Goal: Information Seeking & Learning: Learn about a topic

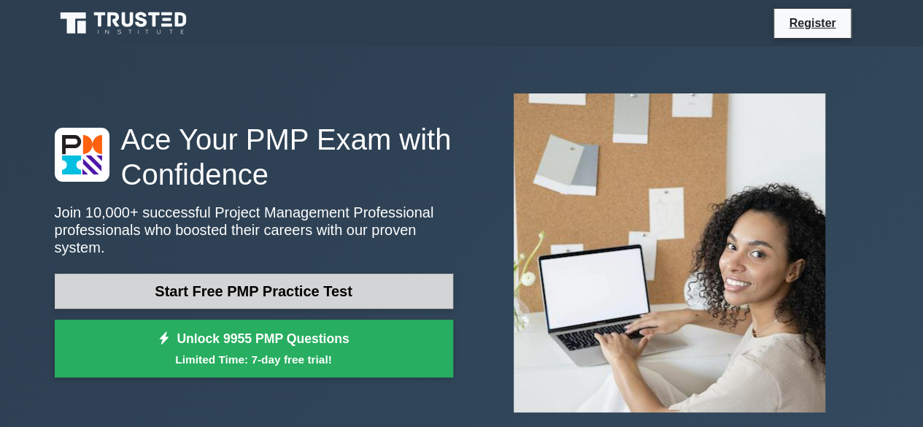
click at [182, 285] on link "Start Free PMP Practice Test" at bounding box center [254, 291] width 398 height 35
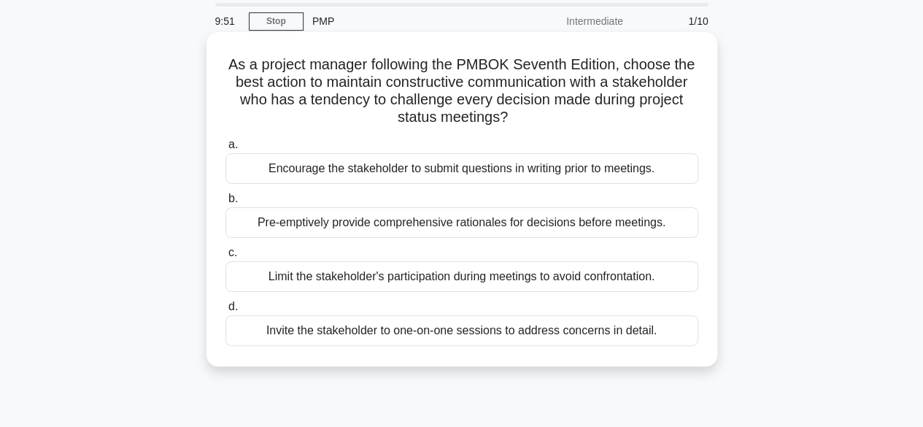
scroll to position [73, 0]
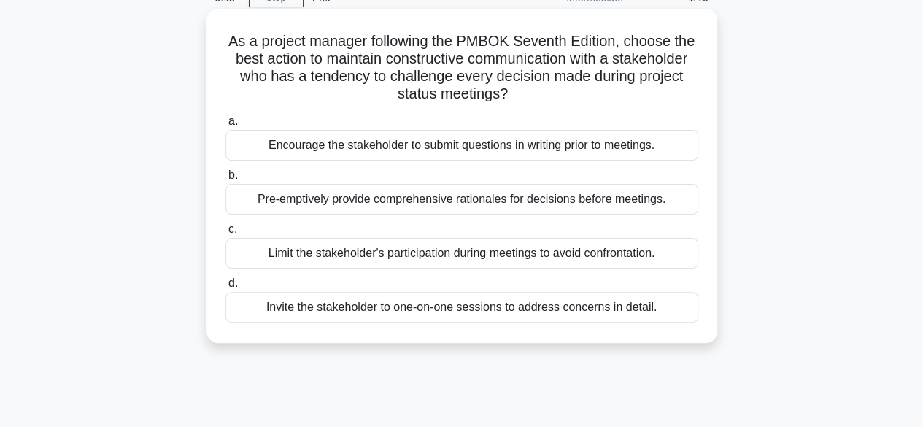
click at [604, 303] on div "Invite the stakeholder to one-on-one sessions to address concerns in detail." at bounding box center [461, 307] width 473 height 31
click at [225, 288] on input "d. Invite the stakeholder to one-on-one sessions to address concerns in detail." at bounding box center [225, 283] width 0 height 9
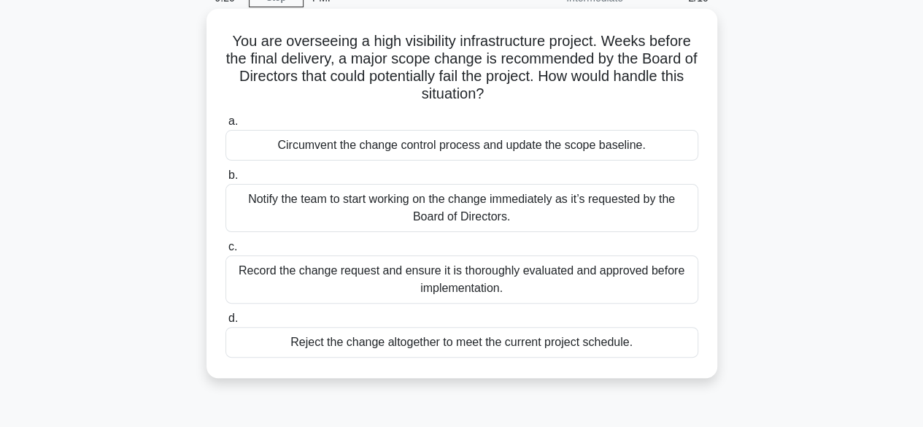
click at [468, 276] on div "Record the change request and ensure it is thoroughly evaluated and approved be…" at bounding box center [461, 279] width 473 height 48
click at [225, 252] on input "c. Record the change request and ensure it is thoroughly evaluated and approved…" at bounding box center [225, 246] width 0 height 9
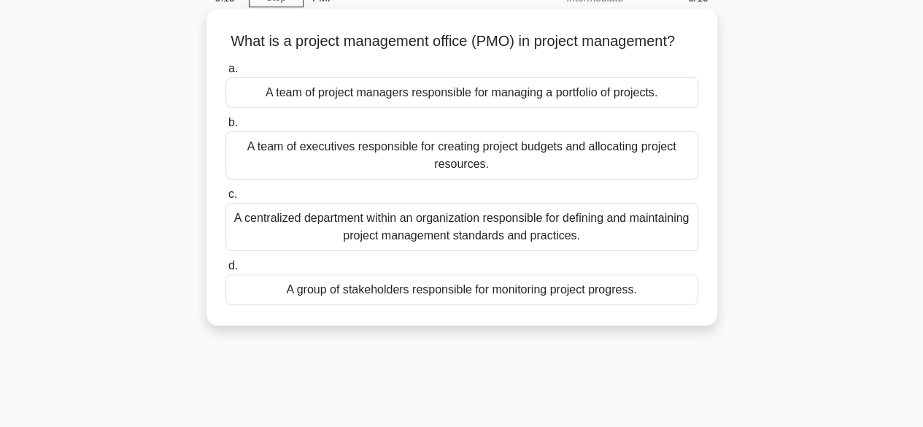
click at [435, 244] on div "A centralized department within an organization responsible for defining and ma…" at bounding box center [461, 227] width 473 height 48
click at [225, 199] on input "c. A centralized department within an organization responsible for defining and…" at bounding box center [225, 194] width 0 height 9
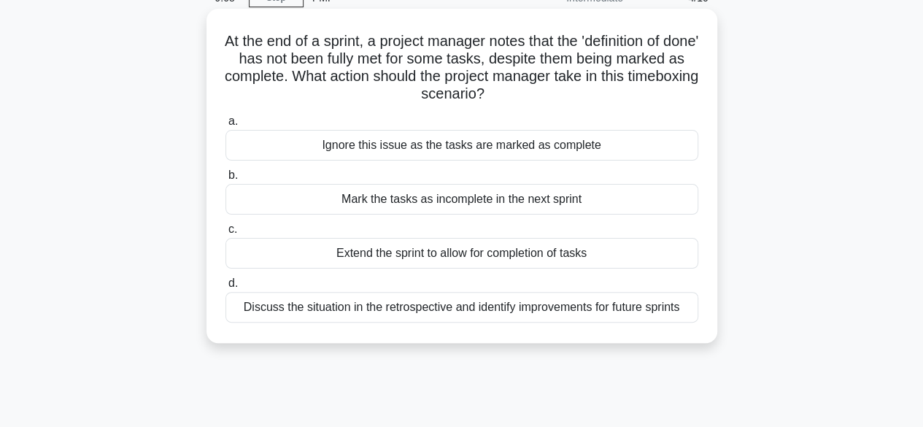
click at [441, 312] on div "Discuss the situation in the retrospective and identify improvements for future…" at bounding box center [461, 307] width 473 height 31
click at [225, 288] on input "d. Discuss the situation in the retrospective and identify improvements for fut…" at bounding box center [225, 283] width 0 height 9
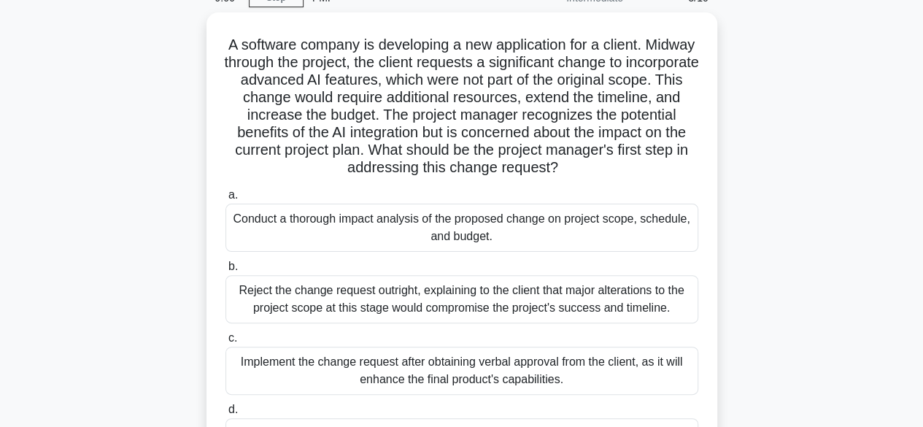
scroll to position [146, 0]
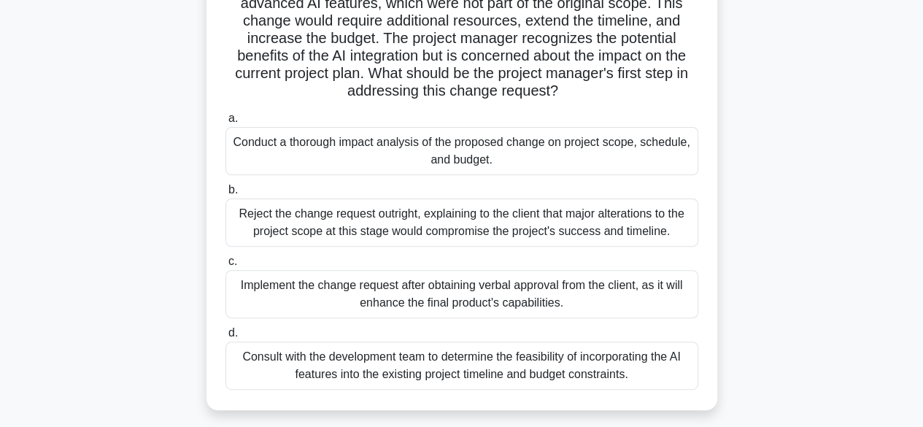
click at [452, 162] on div "Conduct a thorough impact analysis of the proposed change on project scope, sch…" at bounding box center [461, 151] width 473 height 48
click at [225, 123] on input "a. Conduct a thorough impact analysis of the proposed change on project scope, …" at bounding box center [225, 118] width 0 height 9
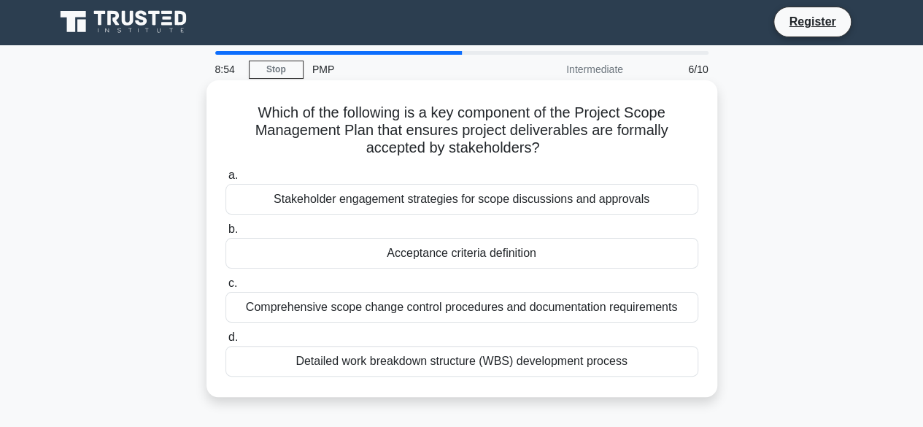
scroll to position [0, 0]
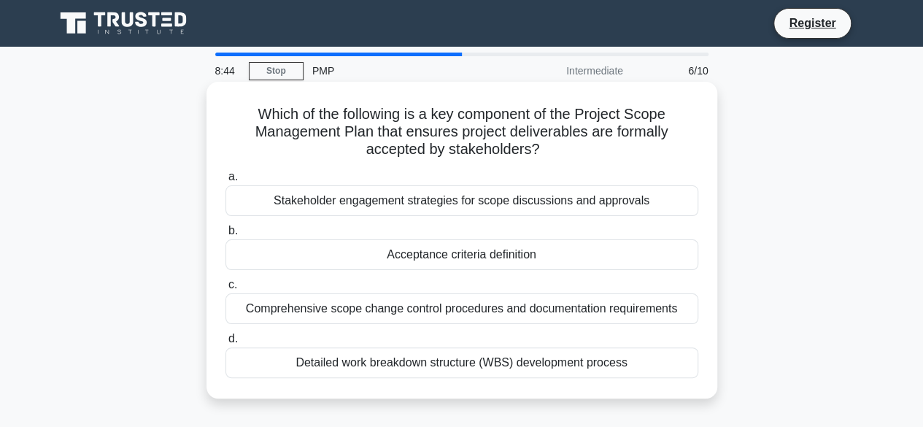
click at [471, 305] on div "Comprehensive scope change control procedures and documentation requirements" at bounding box center [461, 308] width 473 height 31
click at [225, 290] on input "c. Comprehensive scope change control procedures and documentation requirements" at bounding box center [225, 284] width 0 height 9
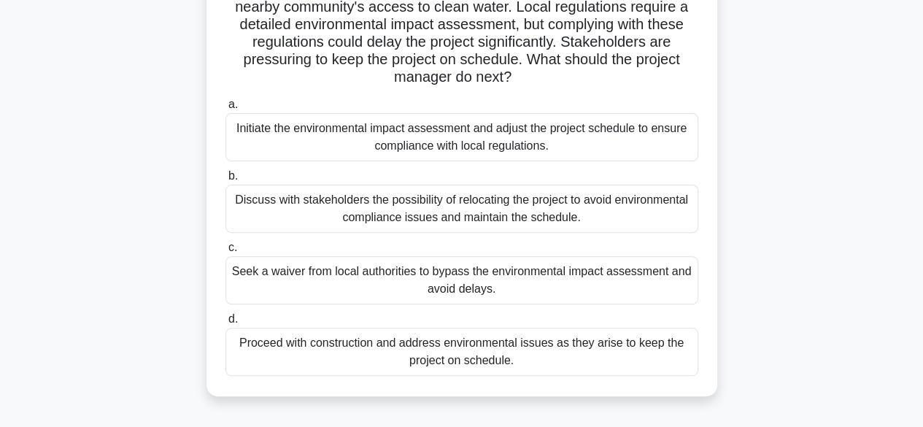
scroll to position [73, 0]
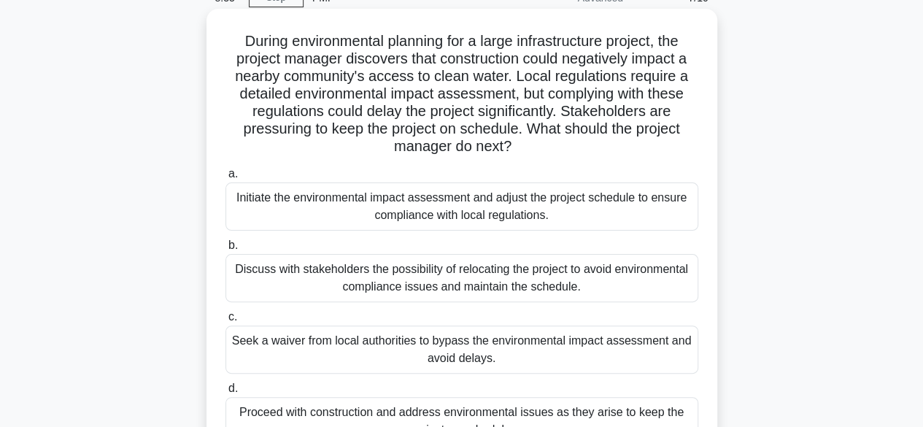
click at [476, 196] on div "Initiate the environmental impact assessment and adjust the project schedule to…" at bounding box center [461, 206] width 473 height 48
click at [225, 179] on input "a. Initiate the environmental impact assessment and adjust the project schedule…" at bounding box center [225, 173] width 0 height 9
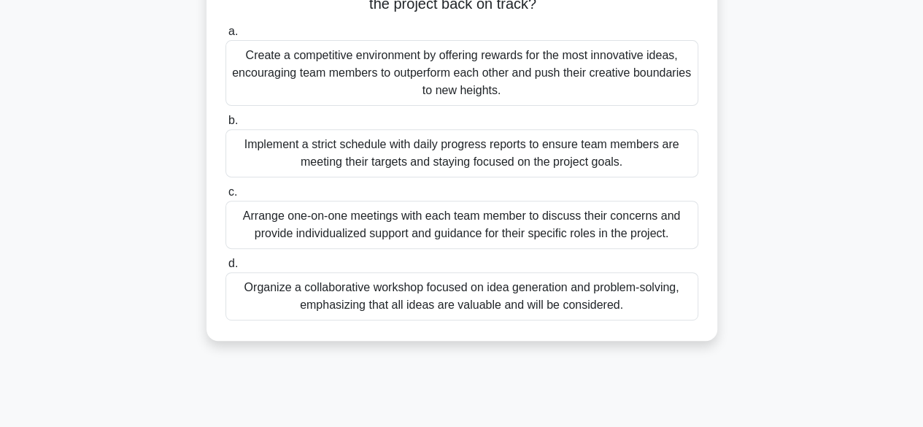
scroll to position [292, 0]
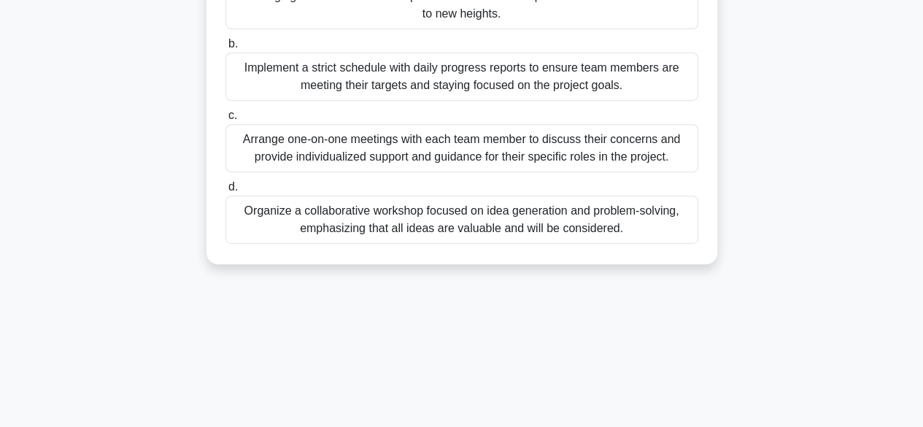
click at [530, 247] on div "You are leading a project team developing a revolutionary product. Despite init…" at bounding box center [461, 27] width 499 height 463
click at [538, 232] on div "Organize a collaborative workshop focused on idea generation and problem-solvin…" at bounding box center [461, 220] width 473 height 48
click at [225, 192] on input "d. Organize a collaborative workshop focused on idea generation and problem-sol…" at bounding box center [225, 186] width 0 height 9
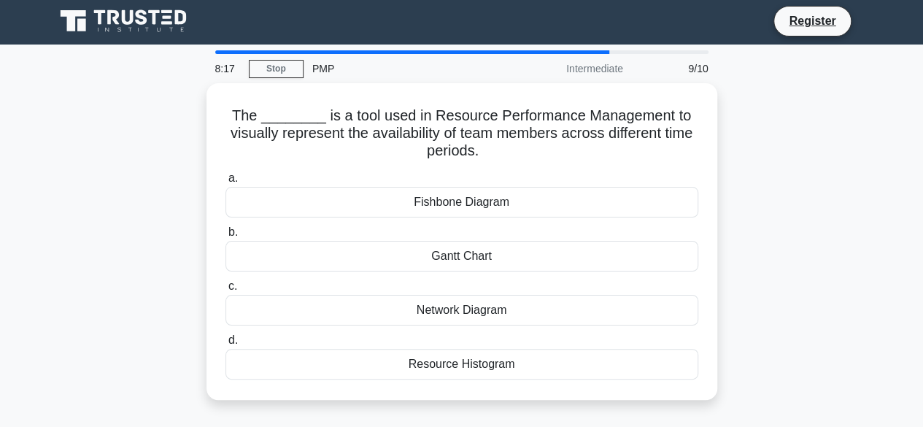
scroll to position [0, 0]
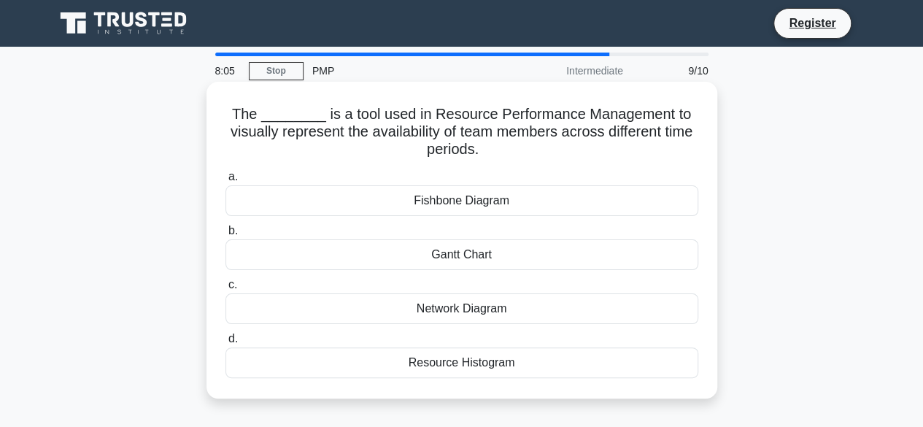
click at [446, 363] on div "Resource Histogram" at bounding box center [461, 362] width 473 height 31
click at [225, 344] on input "d. Resource Histogram" at bounding box center [225, 338] width 0 height 9
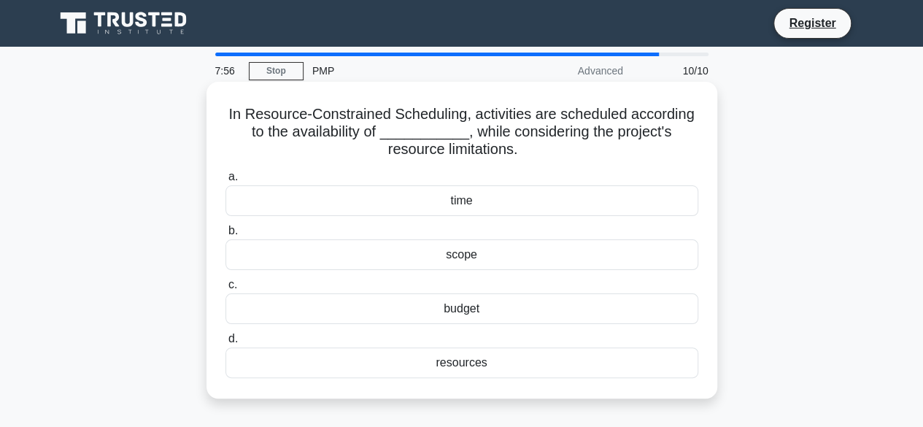
click at [461, 357] on div "resources" at bounding box center [461, 362] width 473 height 31
click at [225, 344] on input "d. resources" at bounding box center [225, 338] width 0 height 9
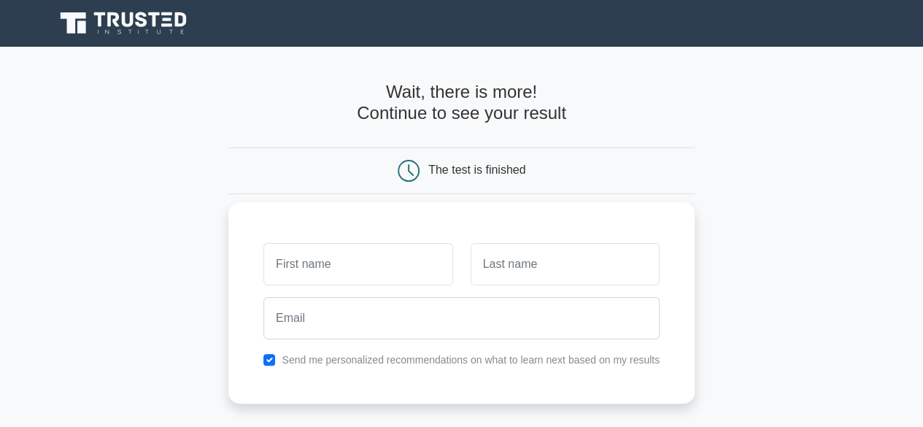
click at [313, 268] on input "text" at bounding box center [357, 264] width 189 height 42
click at [374, 360] on label "Send me personalized recommendations on what to learn next based on my results" at bounding box center [471, 360] width 378 height 12
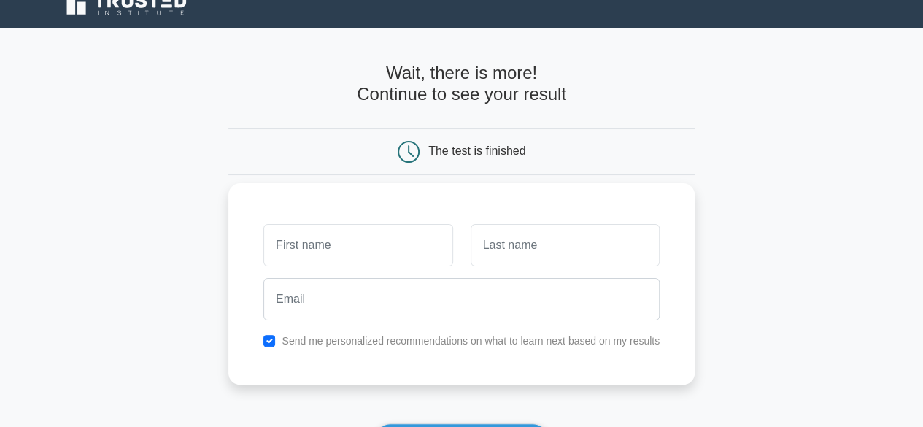
scroll to position [73, 0]
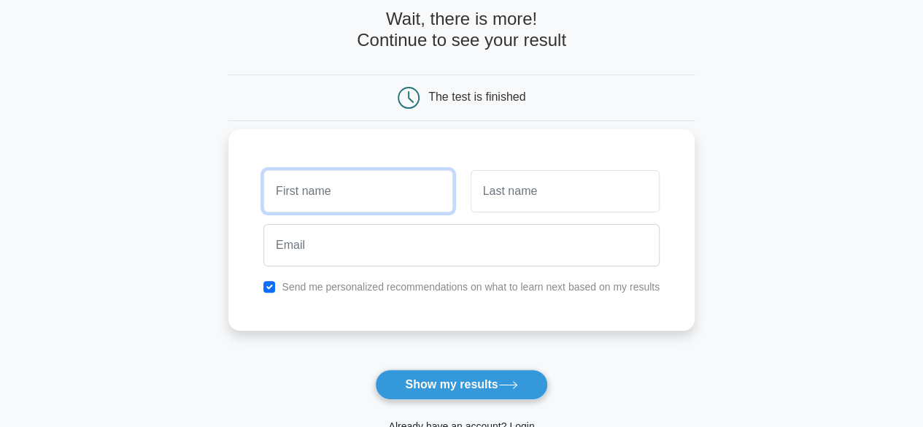
click at [373, 197] on input "text" at bounding box center [357, 191] width 189 height 42
type input "Ariel"
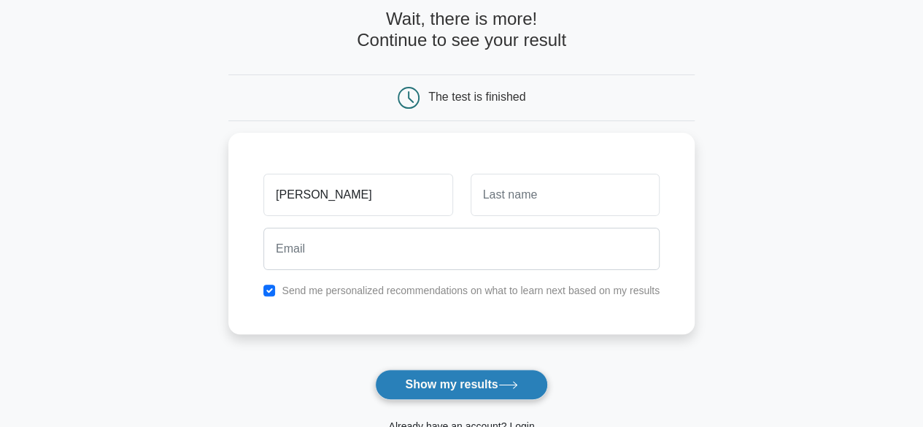
click at [472, 393] on button "Show my results" at bounding box center [461, 384] width 172 height 31
type input "W"
drag, startPoint x: 419, startPoint y: 370, endPoint x: 421, endPoint y: 377, distance: 7.6
click at [419, 372] on button "Show my results" at bounding box center [461, 384] width 172 height 31
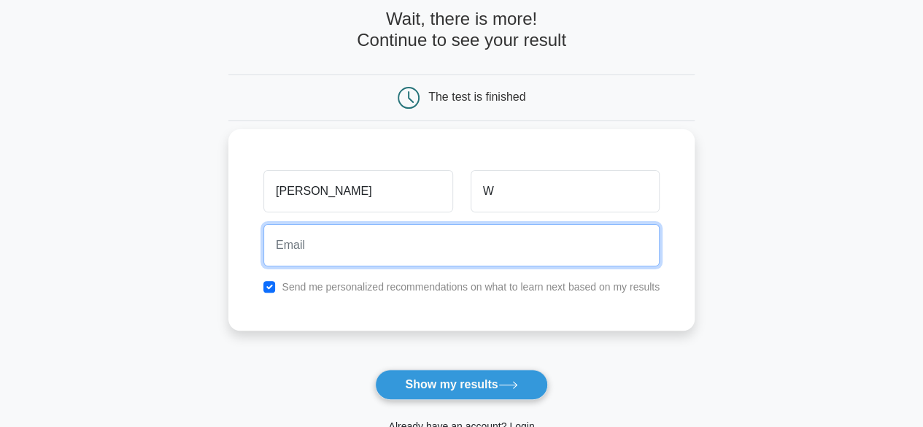
click at [374, 253] on input "email" at bounding box center [461, 245] width 396 height 42
type input "abosin211xx@gmail.com"
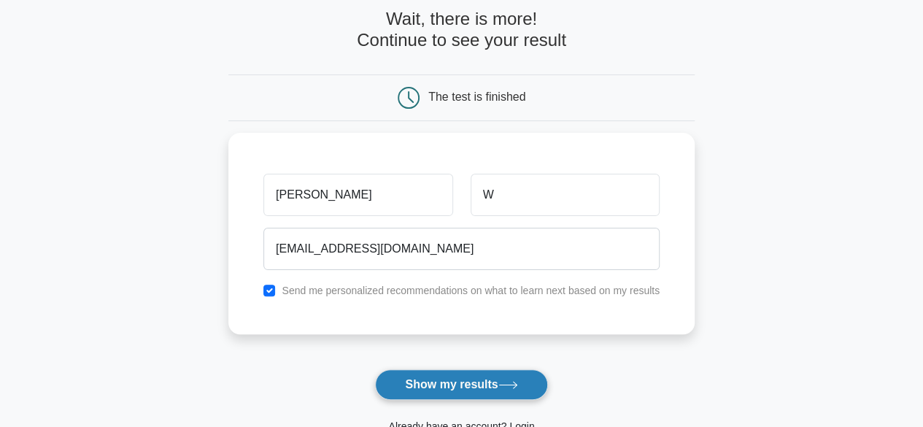
click at [437, 384] on button "Show my results" at bounding box center [461, 384] width 172 height 31
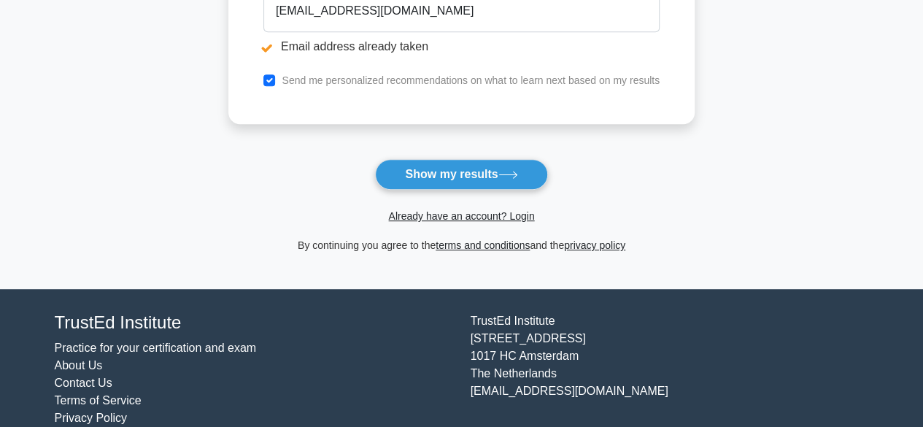
scroll to position [146, 0]
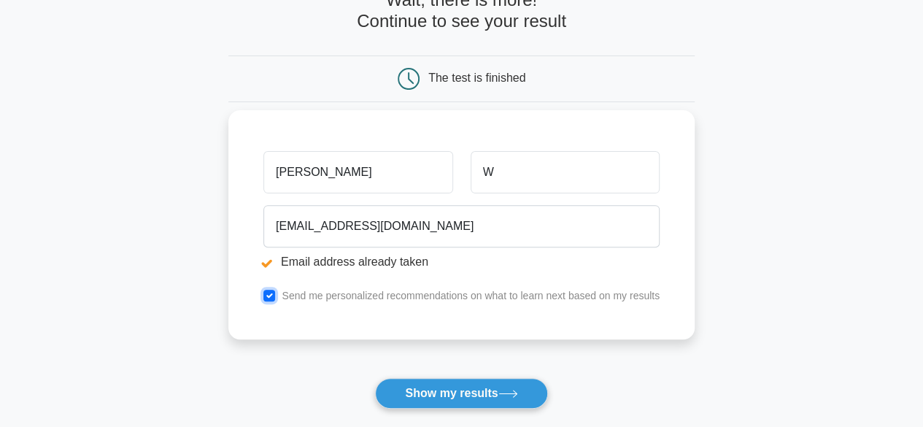
click at [271, 293] on input "checkbox" at bounding box center [269, 296] width 12 height 12
checkbox input "false"
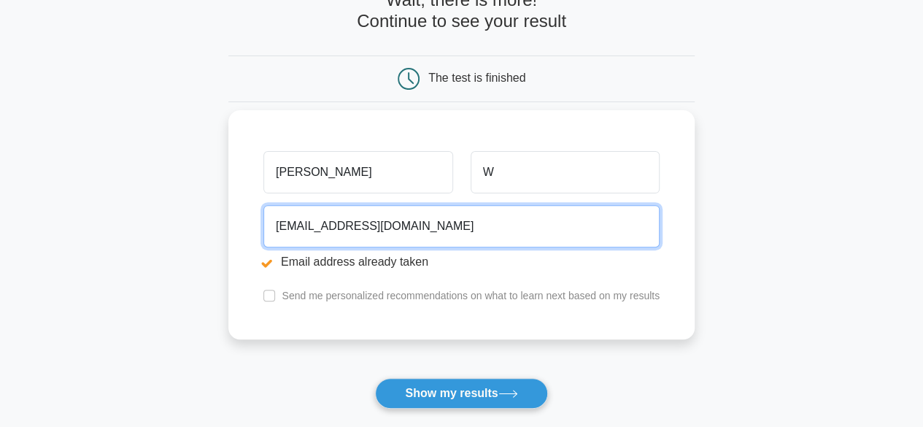
click at [335, 227] on input "abosin211xx@gmail.com" at bounding box center [461, 226] width 396 height 42
type input "abos@milestone.us"
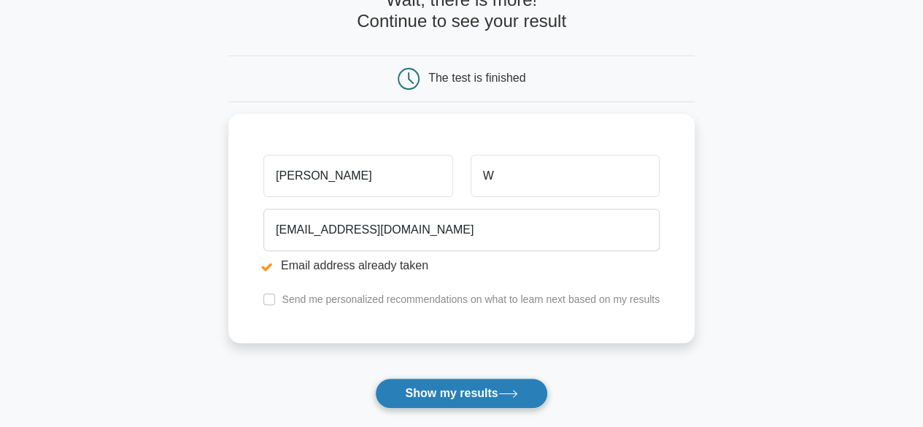
click at [441, 394] on button "Show my results" at bounding box center [461, 393] width 172 height 31
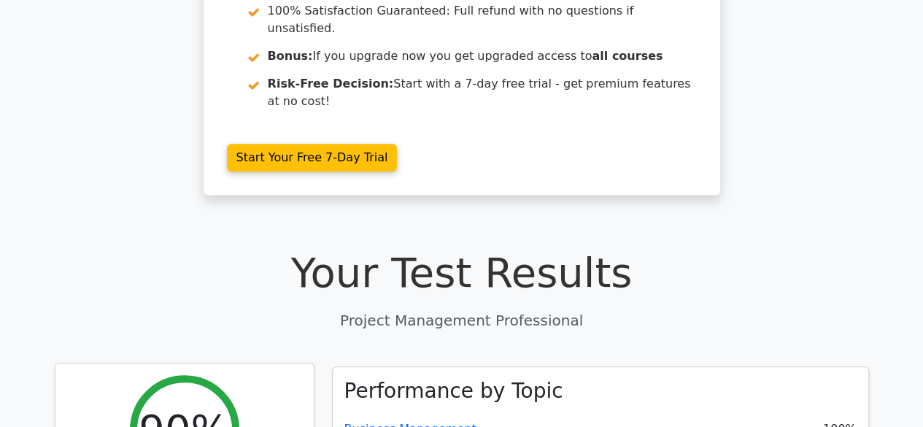
scroll to position [584, 0]
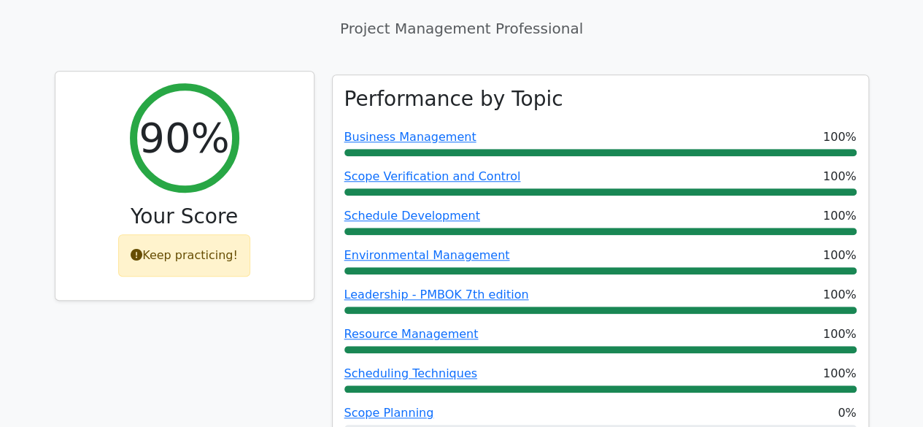
click at [137, 249] on icon at bounding box center [137, 255] width 12 height 12
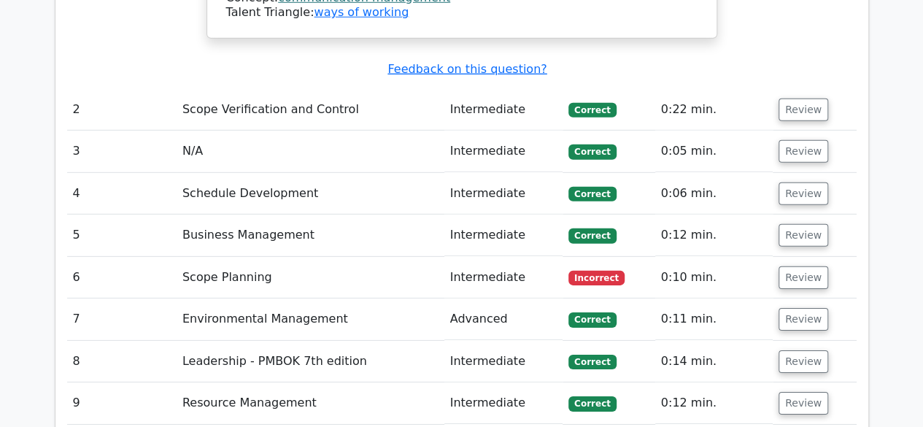
scroll to position [2116, 0]
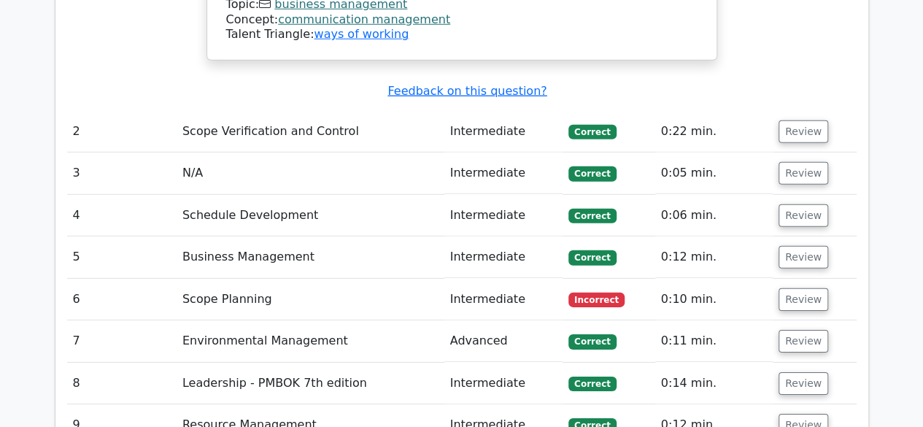
click at [233, 279] on td "Scope Planning" at bounding box center [311, 300] width 268 height 42
click at [797, 288] on button "Review" at bounding box center [803, 299] width 50 height 23
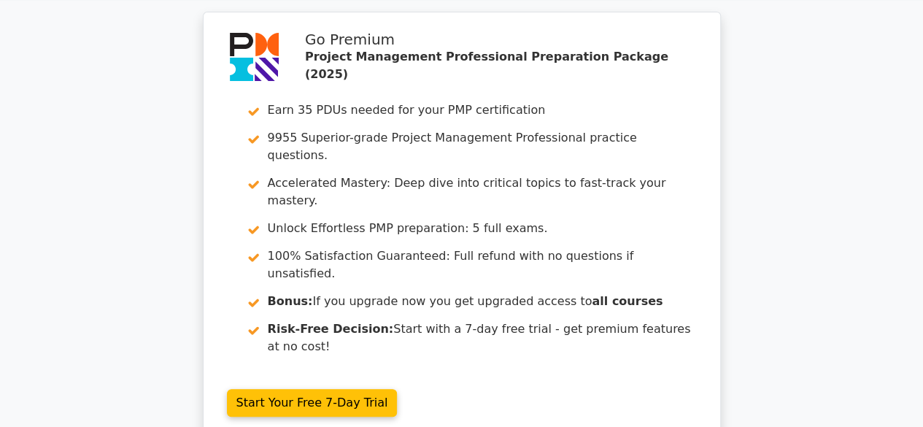
scroll to position [0, 0]
